Goal: Task Accomplishment & Management: Manage account settings

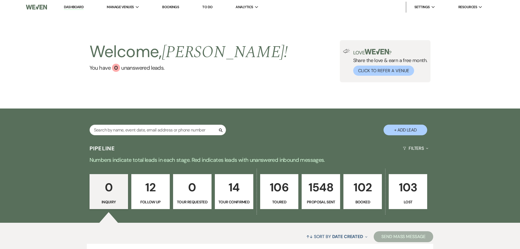
click at [364, 200] on p "Booked" at bounding box center [362, 202] width 31 height 6
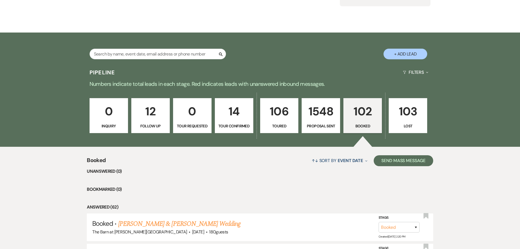
scroll to position [137, 0]
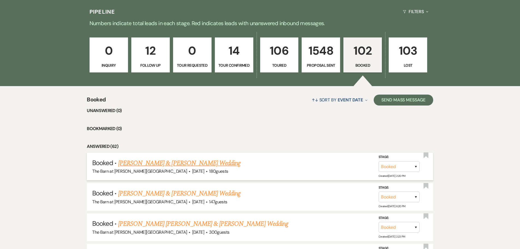
click at [149, 163] on link "[PERSON_NAME] & [PERSON_NAME] Wedding" at bounding box center [179, 163] width 122 height 10
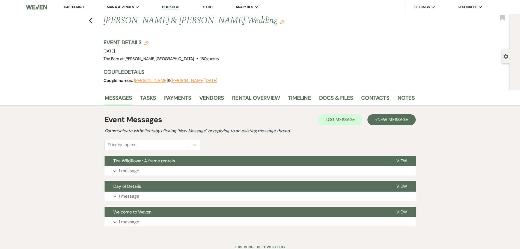
scroll to position [21, 0]
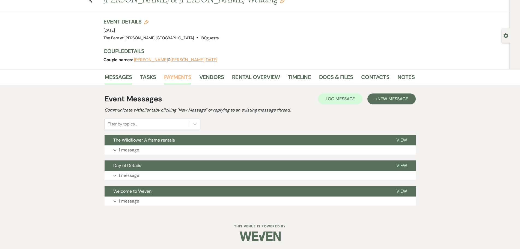
click at [185, 79] on link "Payments" at bounding box center [177, 79] width 27 height 12
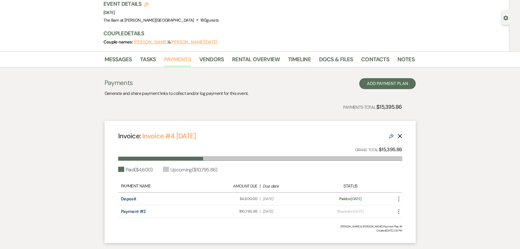
scroll to position [73, 0]
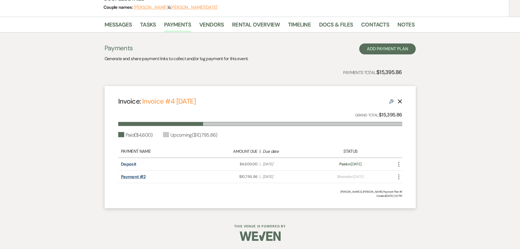
click at [136, 177] on link "Payment #2" at bounding box center [133, 177] width 25 height 6
click at [238, 26] on link "Rental Overview" at bounding box center [256, 26] width 48 height 12
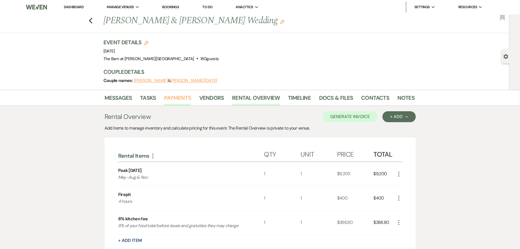
click at [168, 97] on link "Payments" at bounding box center [177, 99] width 27 height 12
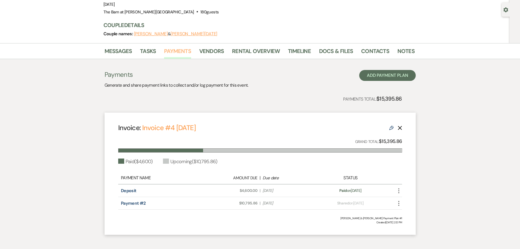
scroll to position [73, 0]
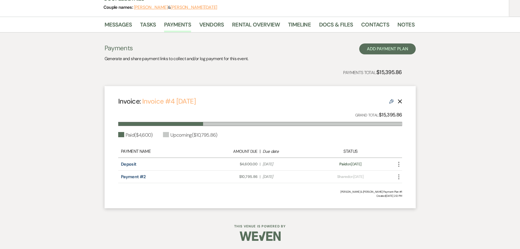
click at [171, 104] on link "Invoice #4 [DATE]" at bounding box center [169, 101] width 54 height 9
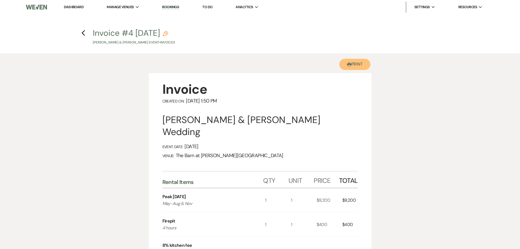
click at [350, 64] on use "button" at bounding box center [349, 65] width 4 height 4
